Goal: Find specific page/section: Find specific page/section

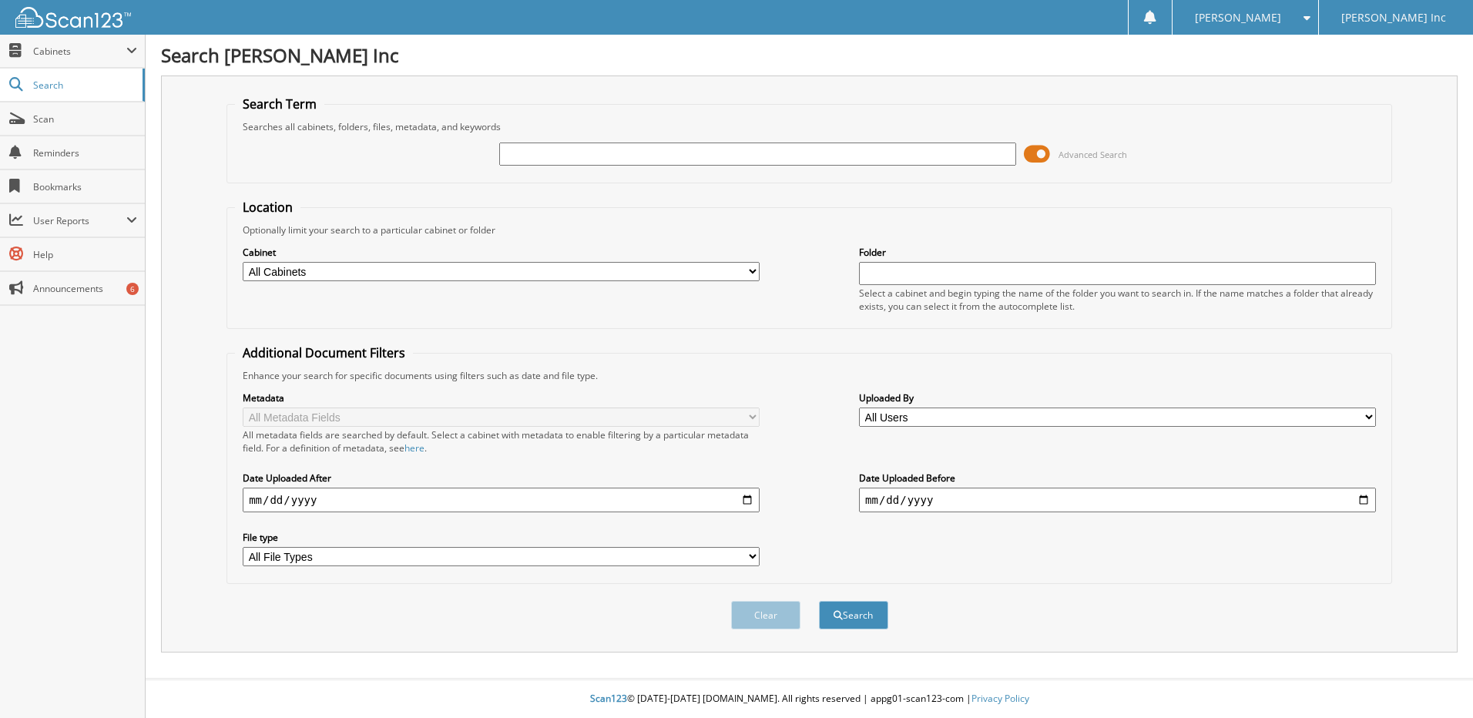
click at [539, 155] on input "text" at bounding box center [757, 154] width 517 height 23
type input "6142938"
click at [819, 601] on button "Search" at bounding box center [853, 615] width 69 height 29
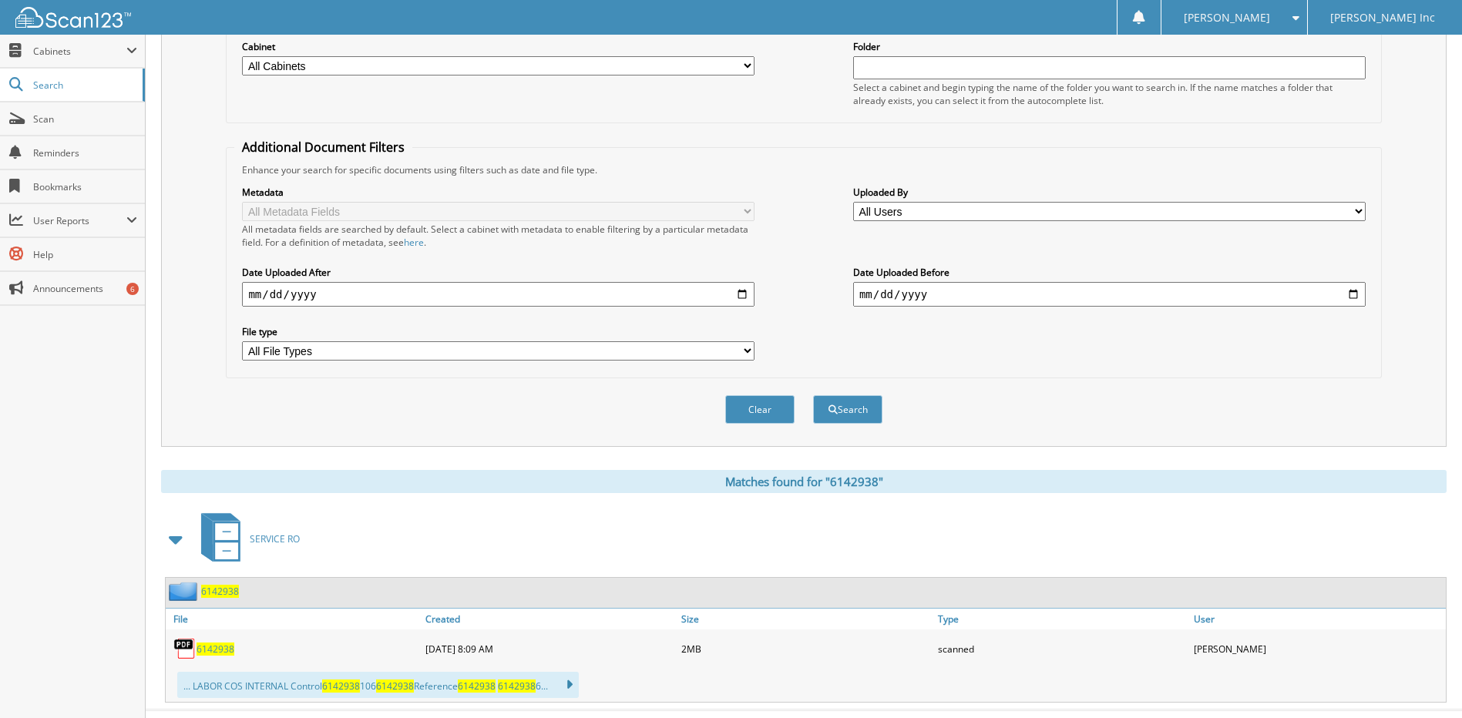
scroll to position [237, 0]
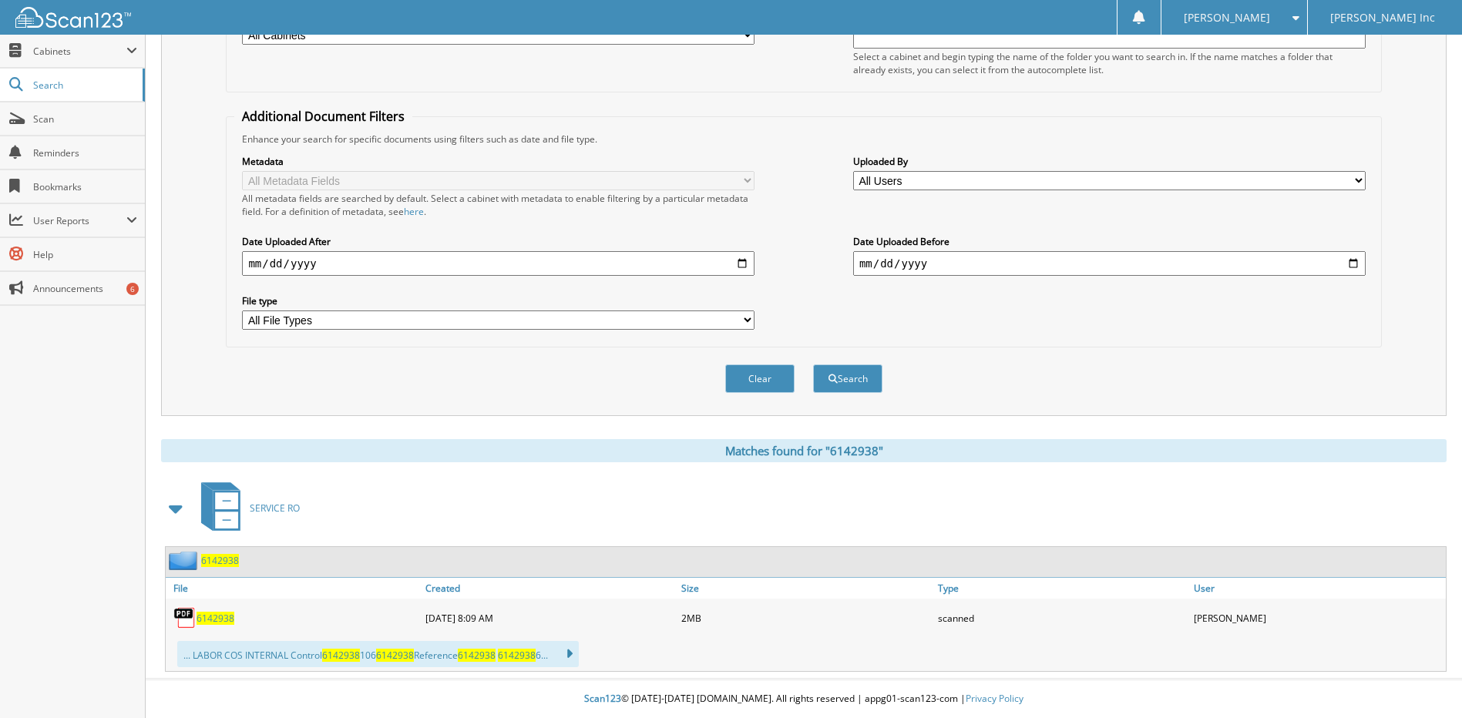
click at [205, 615] on span "6142938" at bounding box center [215, 618] width 38 height 13
